Goal: Task Accomplishment & Management: Use online tool/utility

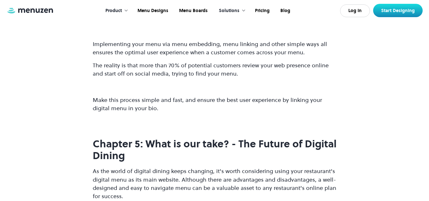
scroll to position [1271, 0]
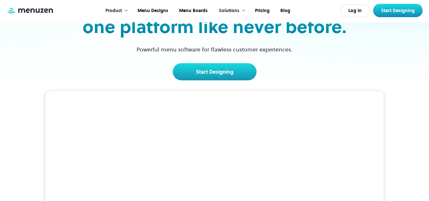
scroll to position [32, 0]
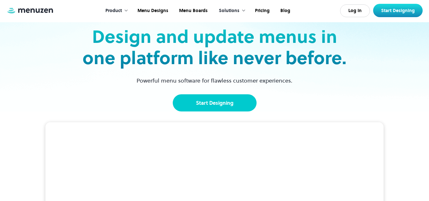
click at [219, 103] on link "Start Designing" at bounding box center [215, 102] width 84 height 17
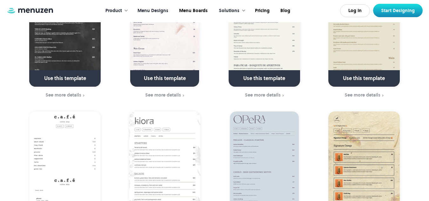
scroll to position [794, 0]
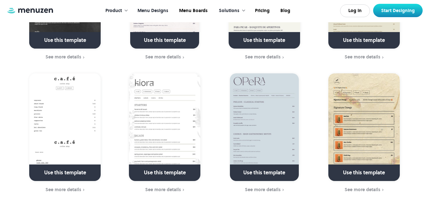
click at [267, 167] on link at bounding box center [265, 175] width 92 height 16
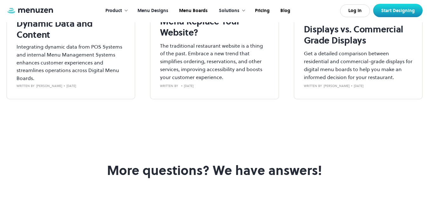
scroll to position [2574, 0]
